Goal: Task Accomplishment & Management: Complete application form

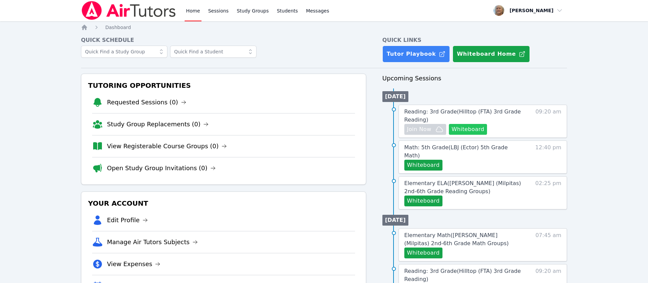
scroll to position [2, 0]
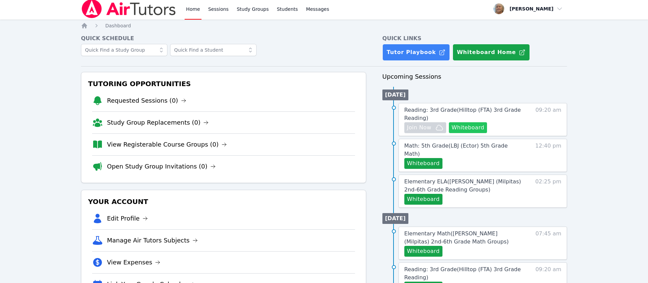
click at [487, 133] on button "Whiteboard" at bounding box center [468, 127] width 38 height 11
click at [482, 133] on button "Whiteboard" at bounding box center [468, 127] width 38 height 11
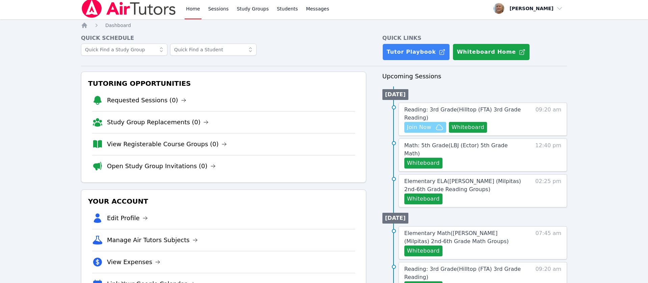
click at [431, 131] on span "Join Now" at bounding box center [419, 127] width 24 height 8
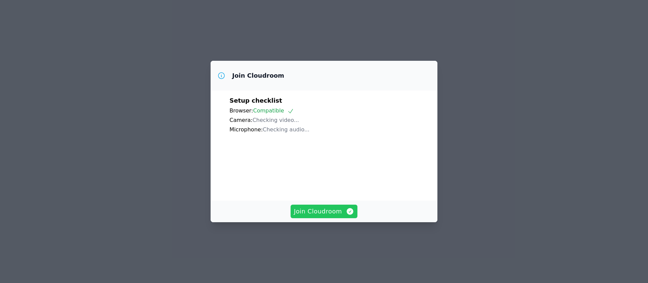
click at [324, 216] on span "Join Cloudroom" at bounding box center [324, 210] width 60 height 9
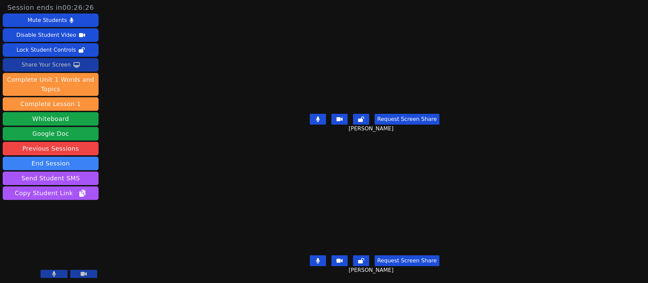
click at [53, 70] on div "Share Your Screen" at bounding box center [46, 64] width 49 height 11
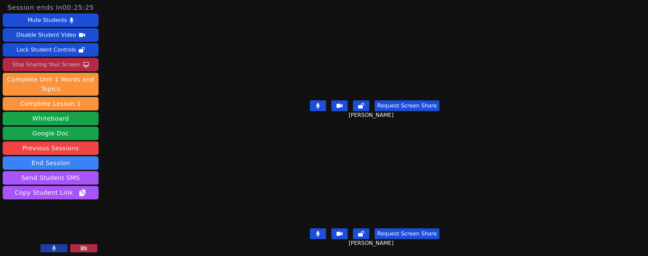
click at [316, 107] on icon at bounding box center [318, 105] width 4 height 5
click at [311, 231] on button at bounding box center [318, 234] width 16 height 11
click at [316, 107] on icon at bounding box center [318, 105] width 4 height 5
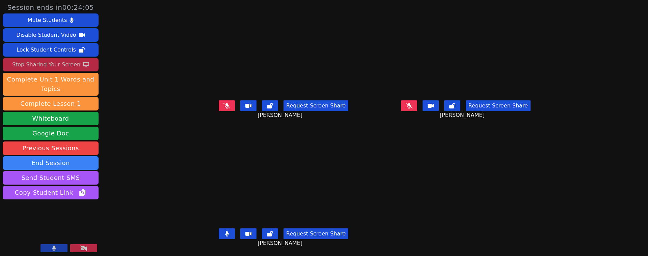
click at [225, 233] on icon at bounding box center [227, 233] width 4 height 5
click at [219, 237] on button at bounding box center [227, 234] width 16 height 11
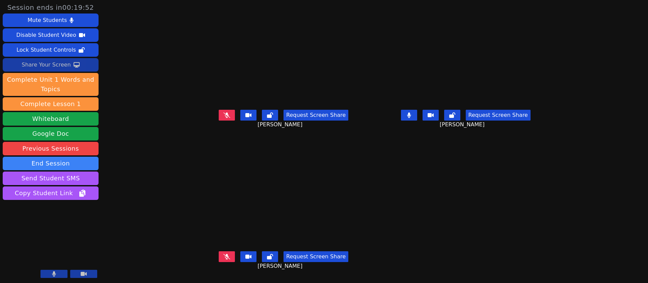
click at [411, 118] on icon at bounding box center [409, 114] width 4 height 5
click at [412, 118] on icon at bounding box center [409, 114] width 7 height 5
click at [417, 120] on button at bounding box center [409, 115] width 16 height 11
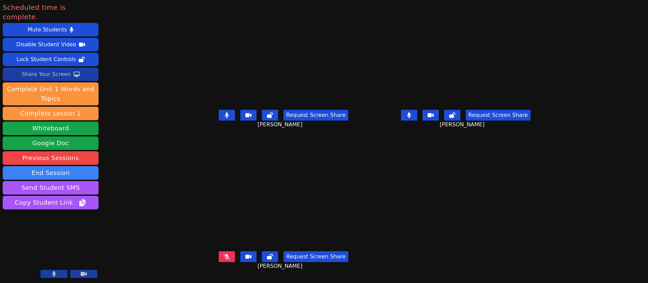
drag, startPoint x: 419, startPoint y: 117, endPoint x: 411, endPoint y: 120, distance: 8.0
click at [411, 117] on icon at bounding box center [409, 114] width 4 height 5
click at [225, 118] on icon at bounding box center [227, 114] width 4 height 5
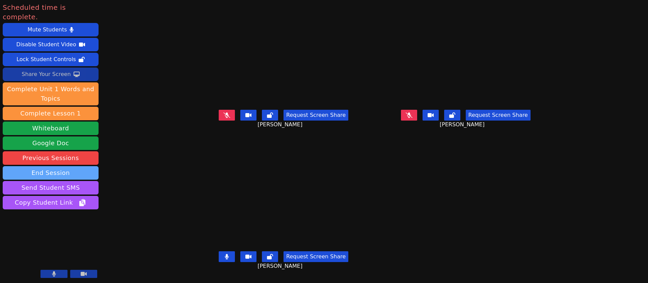
click at [79, 179] on button "End Session" at bounding box center [51, 172] width 96 height 13
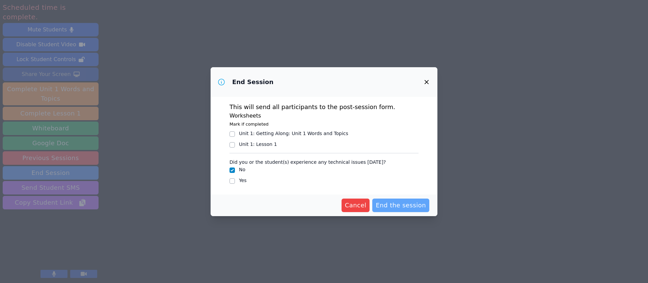
click at [426, 210] on span "End the session" at bounding box center [401, 204] width 50 height 9
click at [229, 184] on input "Yes" at bounding box center [231, 180] width 5 height 5
checkbox input "true"
click at [435, 74] on button "button" at bounding box center [426, 82] width 16 height 16
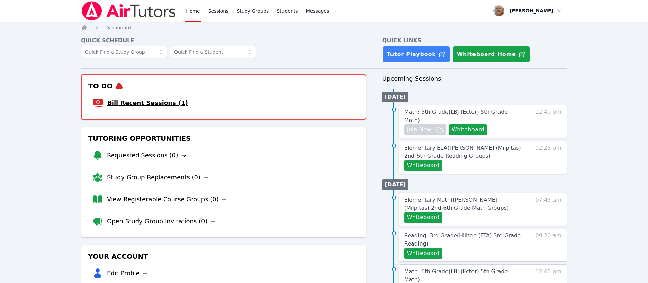
scroll to position [2, 0]
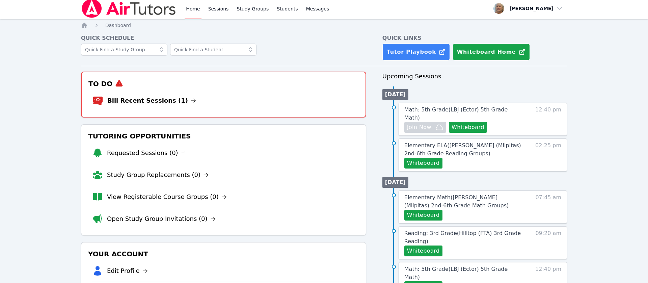
click at [165, 105] on link "Bill Recent Sessions (1)" at bounding box center [151, 100] width 89 height 9
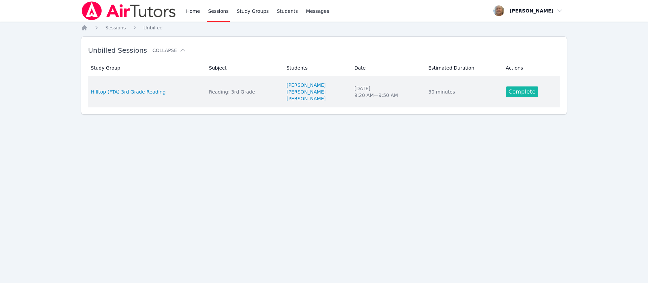
click at [528, 97] on link "Complete" at bounding box center [522, 91] width 32 height 11
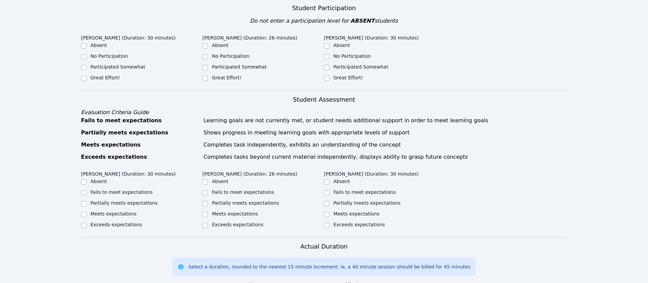
scroll to position [183, 0]
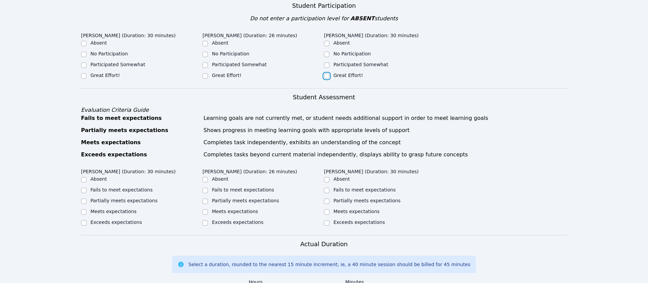
click at [328, 79] on input "Great Effort!" at bounding box center [326, 75] width 5 height 5
checkbox input "true"
click at [204, 79] on input "Great Effort!" at bounding box center [204, 75] width 5 height 5
checkbox input "true"
click at [84, 68] on input "Participated Somewhat" at bounding box center [83, 64] width 5 height 5
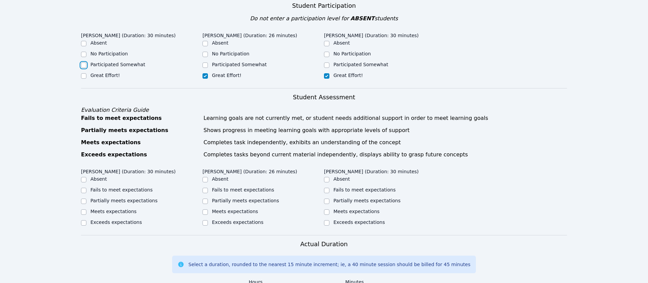
checkbox input "true"
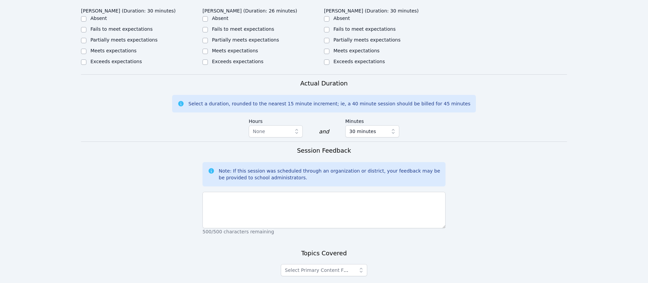
scroll to position [344, 0]
click at [85, 53] on input "Meets expectations" at bounding box center [83, 50] width 5 height 5
checkbox input "true"
drag, startPoint x: 206, startPoint y: 147, endPoint x: 211, endPoint y: 149, distance: 4.5
click at [206, 53] on input "Meets expectations" at bounding box center [204, 50] width 5 height 5
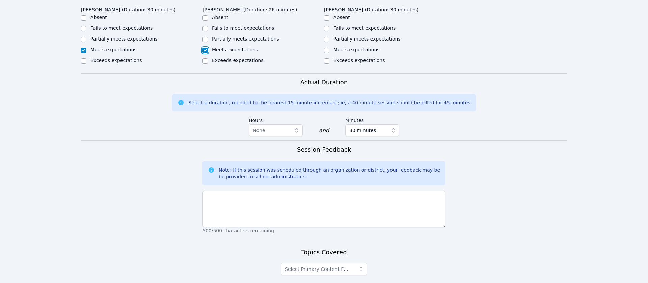
checkbox input "true"
drag, startPoint x: 328, startPoint y: 146, endPoint x: 345, endPoint y: 152, distance: 18.1
click at [328, 53] on input "Meets expectations" at bounding box center [326, 50] width 5 height 5
checkbox input "true"
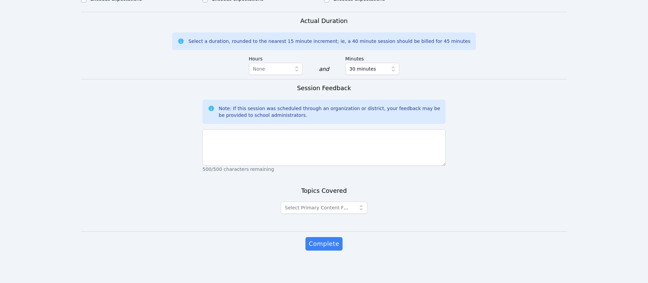
scroll to position [576, 0]
click at [362, 205] on icon "button" at bounding box center [361, 207] width 3 height 5
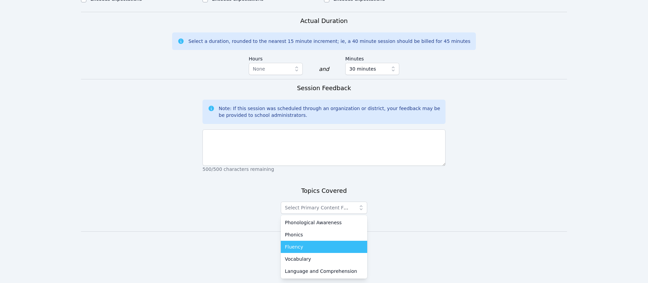
click at [352, 243] on div "Fluency" at bounding box center [324, 246] width 78 height 7
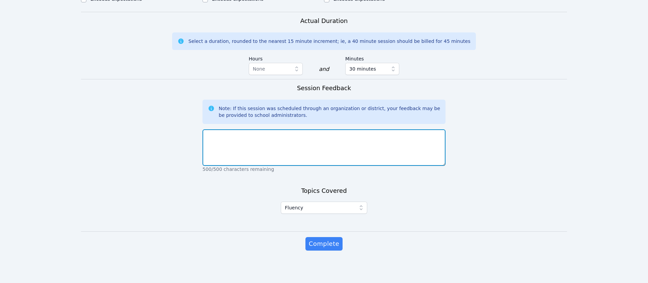
click at [336, 129] on textarea at bounding box center [323, 147] width 243 height 36
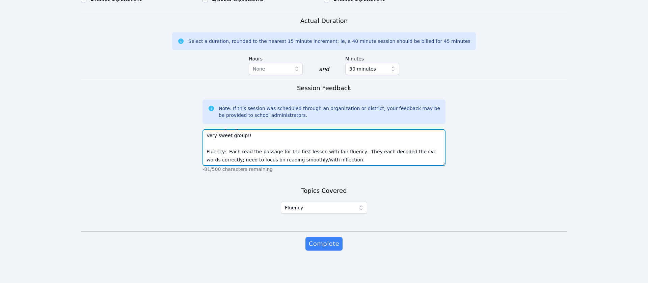
scroll to position [77, 0]
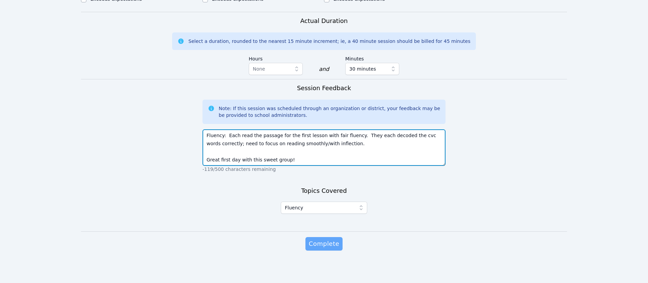
type textarea "[PERSON_NAME], [GEOGRAPHIC_DATA], and [PERSON_NAME] were attentive and particip…"
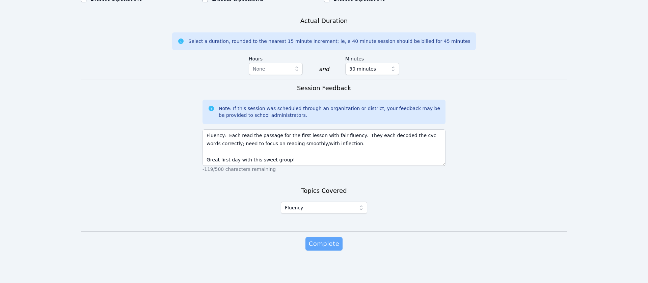
click at [329, 243] on span "Complete" at bounding box center [324, 243] width 30 height 9
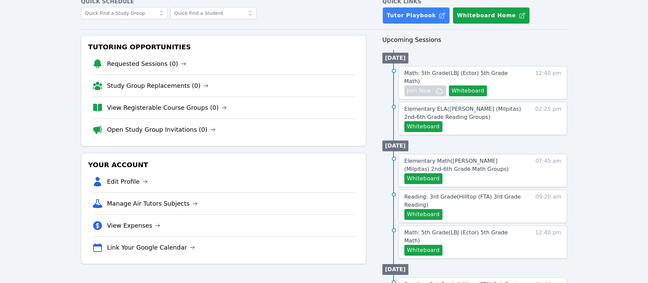
scroll to position [40, 0]
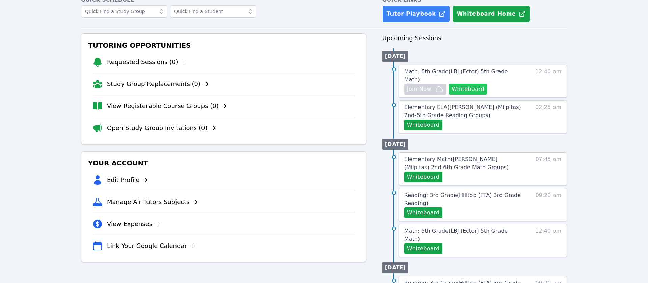
click at [487, 94] on button "Whiteboard" at bounding box center [468, 89] width 38 height 11
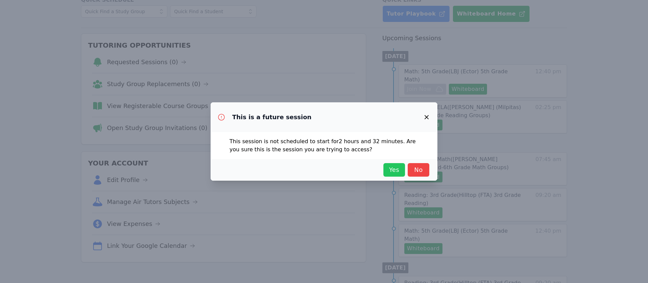
click at [402, 174] on span "Yes" at bounding box center [394, 169] width 15 height 9
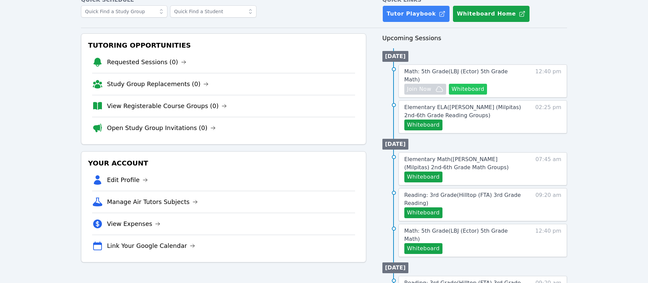
click at [487, 94] on button "Whiteboard" at bounding box center [468, 89] width 38 height 11
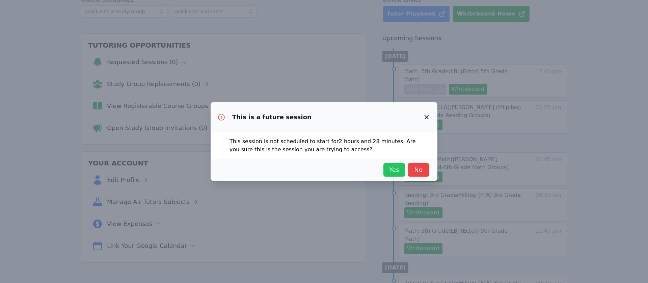
click at [402, 174] on span "Yes" at bounding box center [394, 169] width 15 height 9
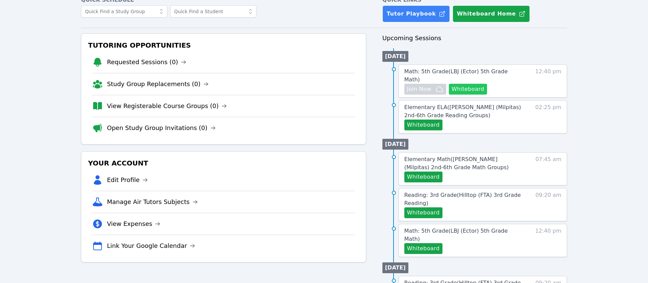
click at [487, 94] on button "Whiteboard" at bounding box center [468, 89] width 38 height 11
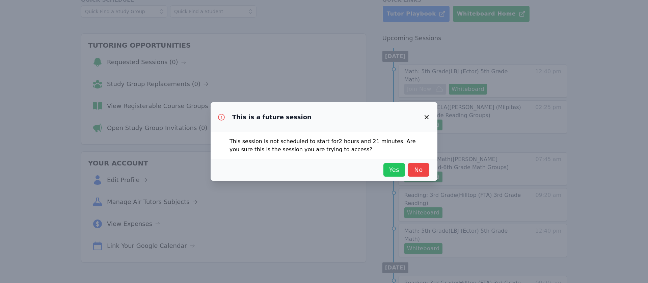
click at [402, 174] on span "Yes" at bounding box center [394, 169] width 15 height 9
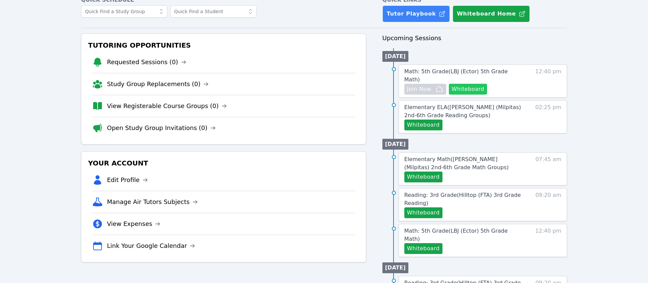
click at [479, 94] on button "Whiteboard" at bounding box center [468, 89] width 38 height 11
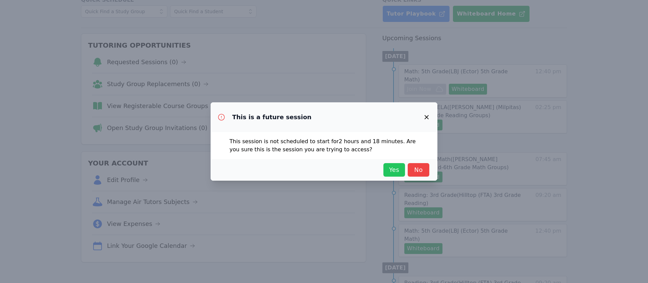
click at [402, 174] on span "Yes" at bounding box center [394, 169] width 15 height 9
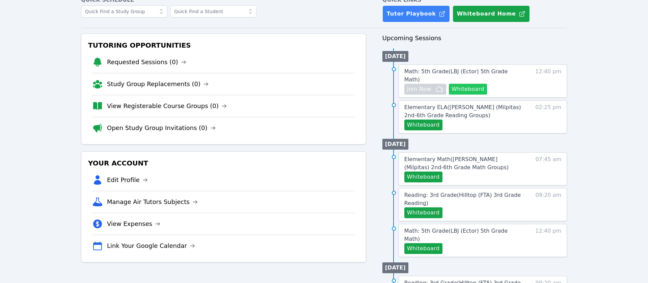
click at [483, 94] on button "Whiteboard" at bounding box center [468, 89] width 38 height 11
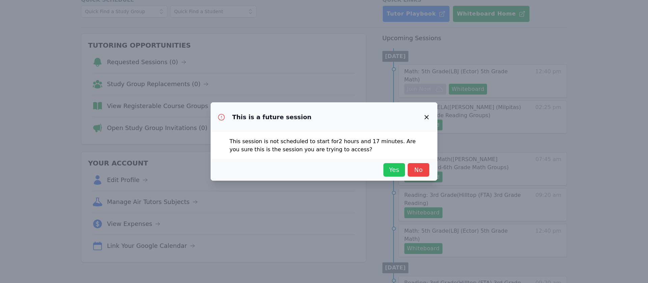
click at [402, 174] on span "Yes" at bounding box center [394, 169] width 15 height 9
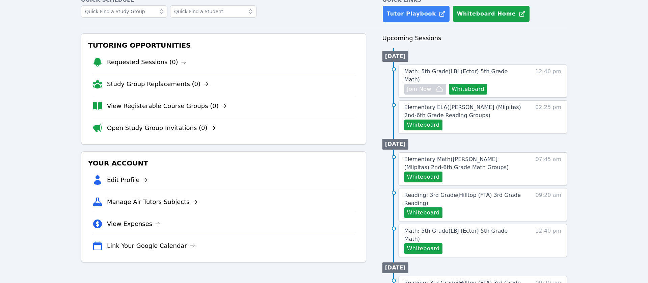
click at [585, 102] on div "Home Sessions Study Groups Students Messages Open user menu [PERSON_NAME] Open …" at bounding box center [324, 230] width 648 height 541
click at [487, 94] on button "Whiteboard" at bounding box center [468, 89] width 38 height 11
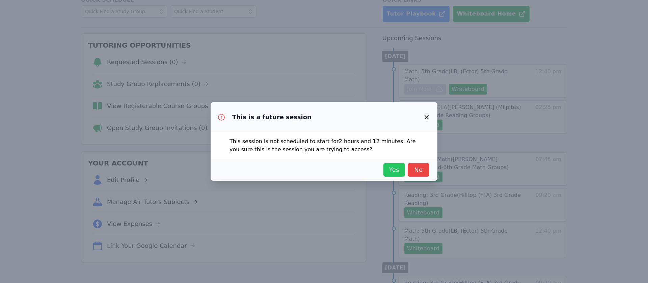
click at [402, 173] on span "Yes" at bounding box center [394, 169] width 15 height 9
